Goal: Ask a question

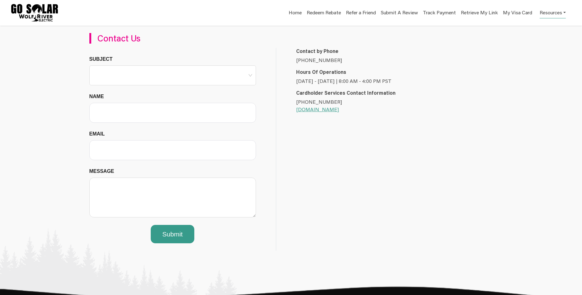
click at [171, 76] on span at bounding box center [172, 75] width 159 height 19
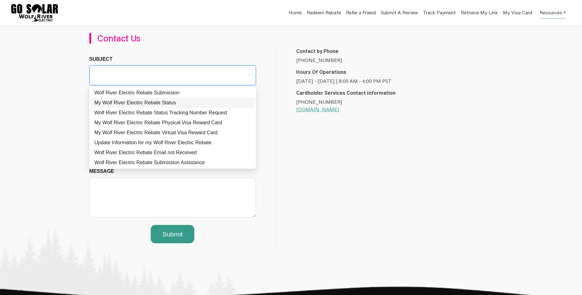
click at [156, 105] on div "My Wolf River Electric Rebate Status" at bounding box center [172, 102] width 157 height 7
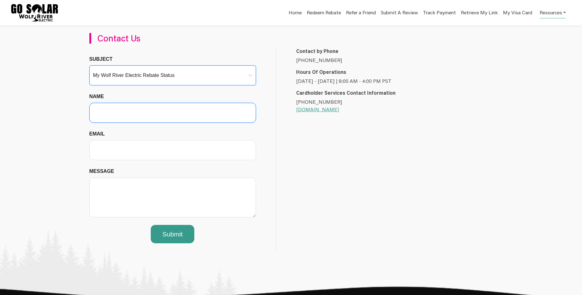
click at [136, 107] on input "Name" at bounding box center [172, 113] width 166 height 20
type input "[PERSON_NAME]"
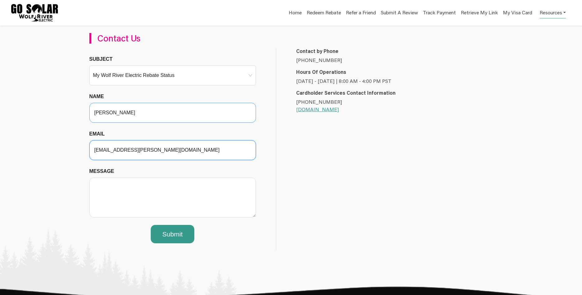
type input "[EMAIL_ADDRESS][PERSON_NAME][DOMAIN_NAME]"
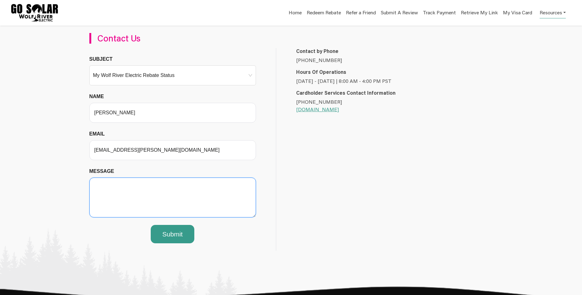
paste textarea "[URL][DOMAIN_NAME]"
click at [156, 185] on textarea "[URL][DOMAIN_NAME]" at bounding box center [172, 197] width 166 height 40
paste textarea "I am just curious on the status of the rebate. I received confirmation it was a…"
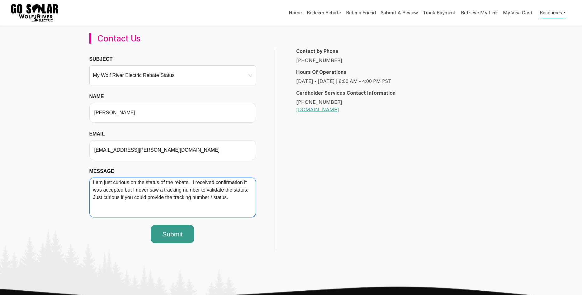
type textarea "I am just curious on the status of the rebate. I received confirmation it was a…"
click at [166, 239] on img at bounding box center [124, 272] width 249 height 88
click at [286, 213] on div "Contact by Phone [PHONE_NUMBER] Hours Of Operations [DATE] - [DATE] | 8:00 AM -…" at bounding box center [377, 149] width 202 height 203
click at [162, 235] on img at bounding box center [124, 272] width 249 height 88
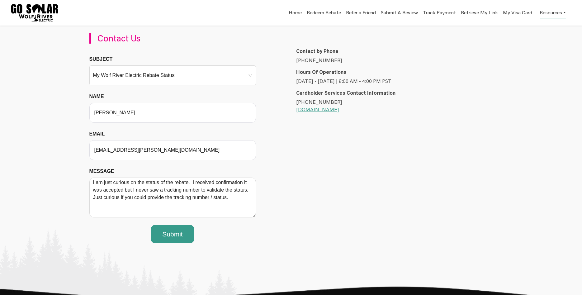
click at [162, 235] on img at bounding box center [124, 272] width 249 height 88
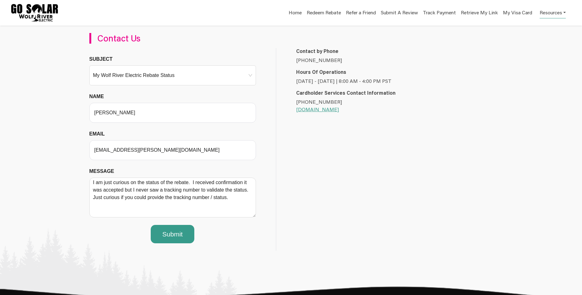
click at [162, 235] on img at bounding box center [124, 272] width 249 height 88
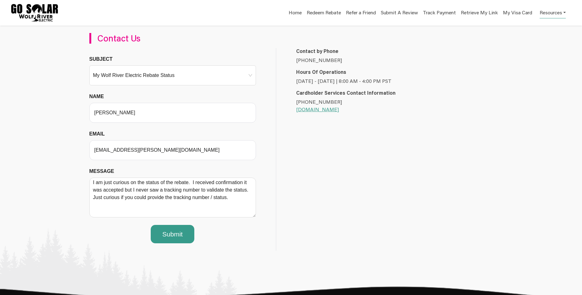
click at [162, 235] on img at bounding box center [124, 272] width 249 height 88
click at [323, 218] on div "Contact by Phone [PHONE_NUMBER] Hours Of Operations [DATE] - [DATE] | 8:00 AM -…" at bounding box center [377, 149] width 202 height 203
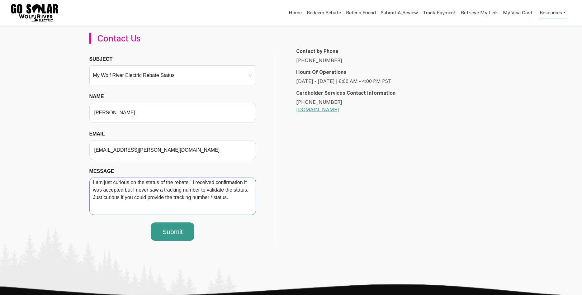
click at [254, 211] on textarea "I am just curious on the status of the rebate. I received confirmation it was a…" at bounding box center [172, 195] width 166 height 37
click at [180, 231] on img at bounding box center [124, 269] width 249 height 88
click at [175, 234] on img at bounding box center [124, 269] width 249 height 88
click at [186, 224] on button "Submit" at bounding box center [172, 231] width 43 height 19
